Goal: Entertainment & Leisure: Consume media (video, audio)

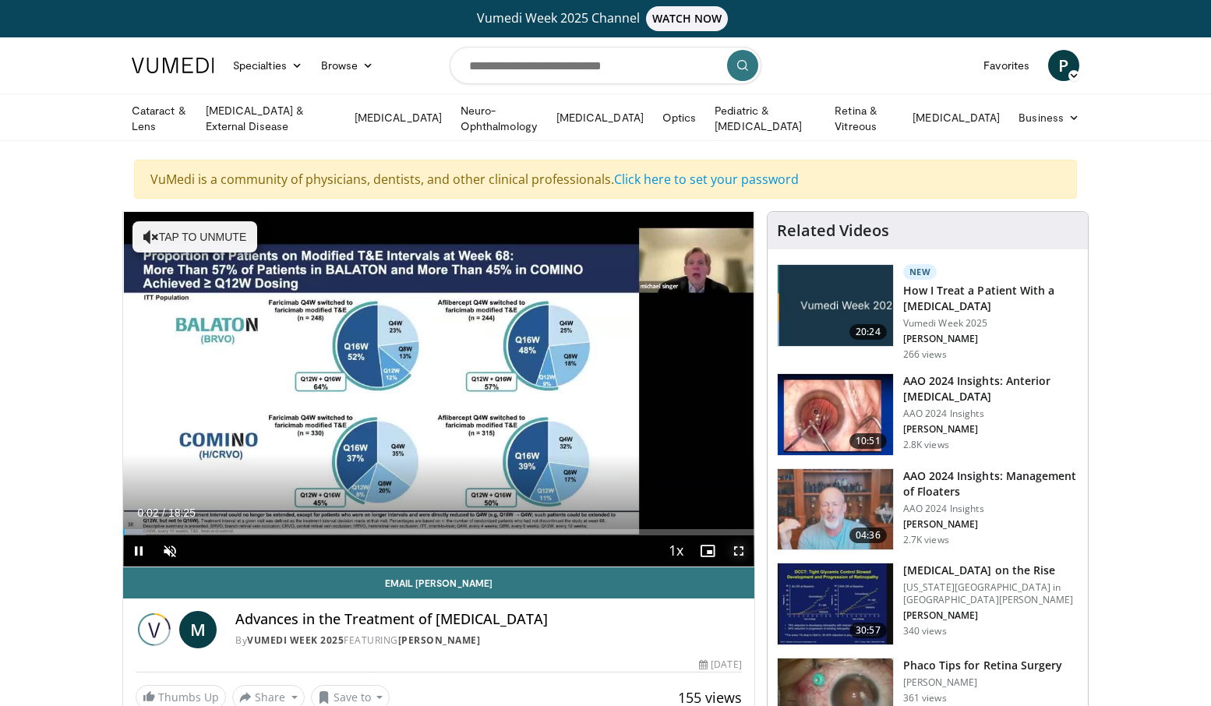
click at [739, 549] on span "Video Player" at bounding box center [738, 550] width 31 height 31
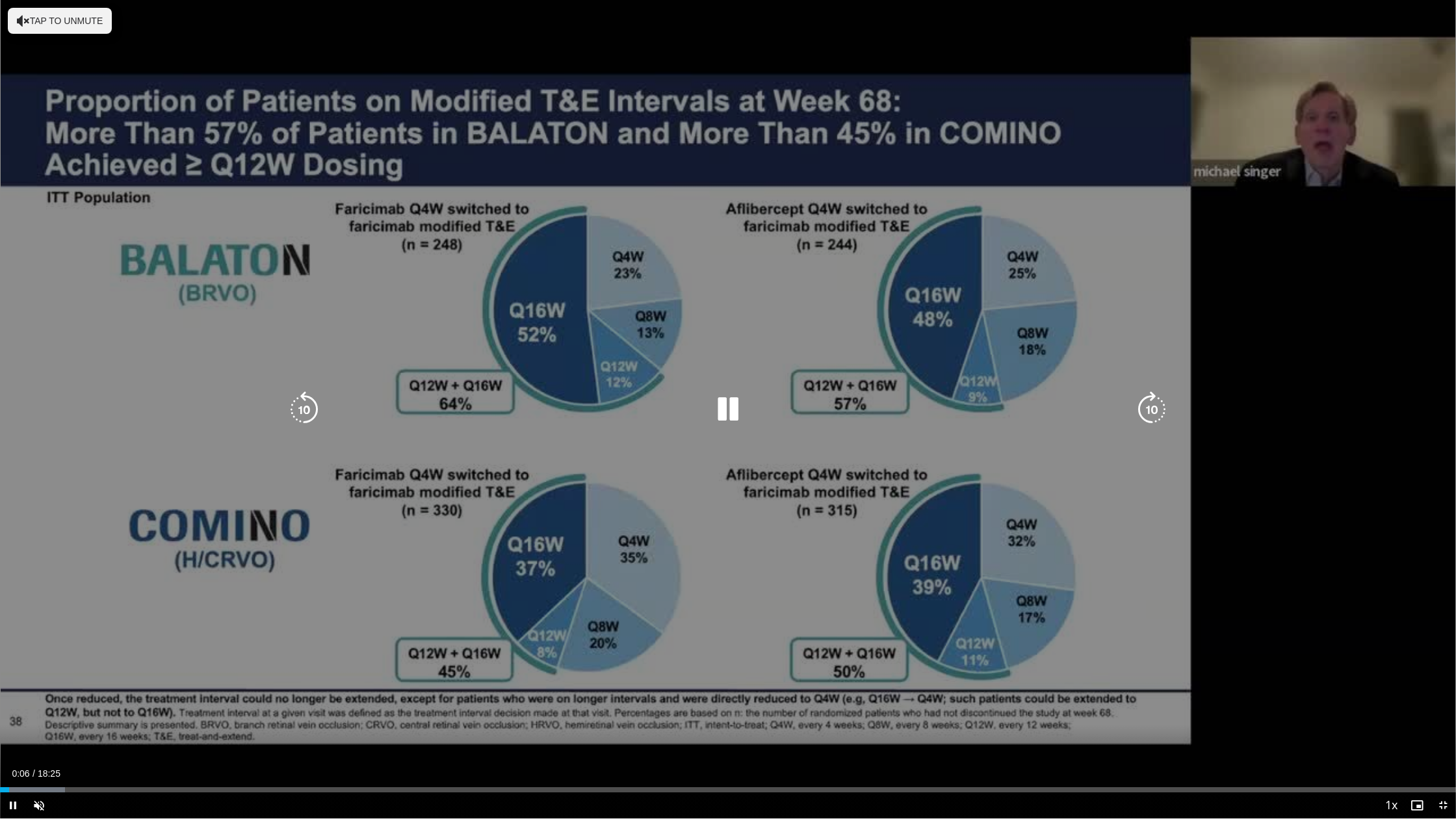
click at [660, 492] on div "10 seconds Tap to unmute" at bounding box center [728, 409] width 1456 height 818
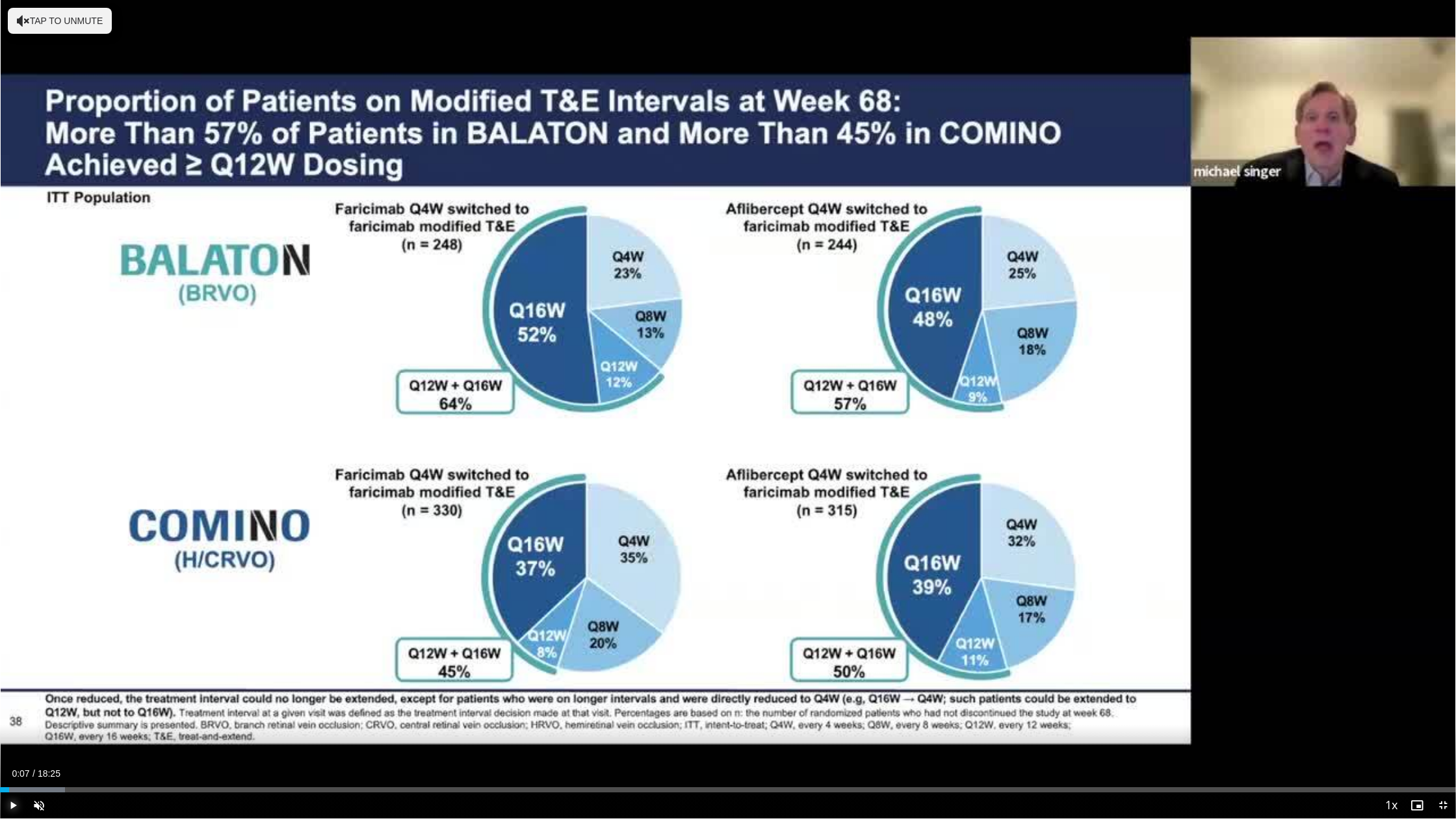
click at [13, 588] on span "Video Player" at bounding box center [13, 805] width 26 height 26
click at [37, 588] on span "Video Player" at bounding box center [38, 805] width 26 height 26
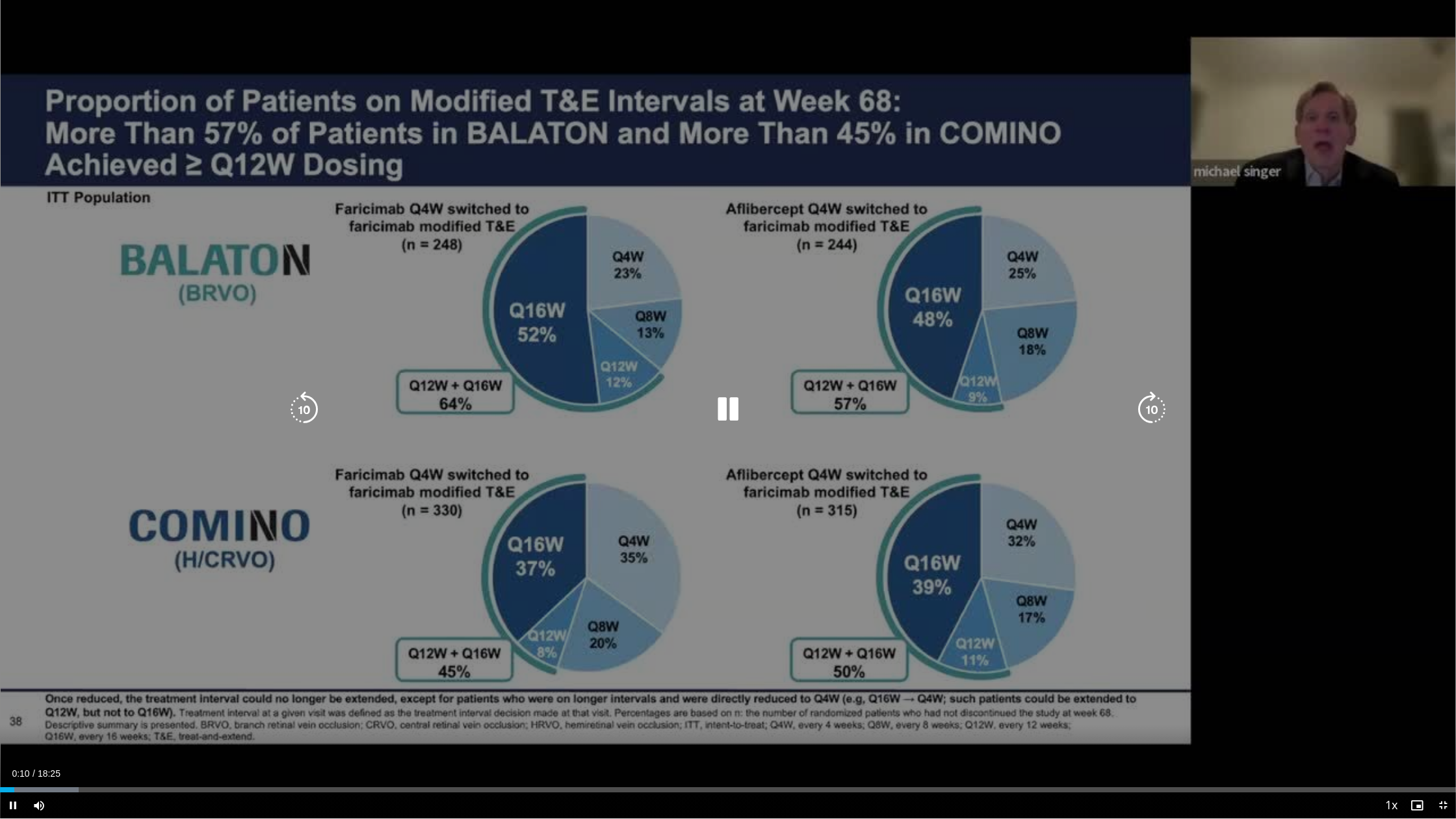
click at [864, 588] on div "10 seconds Tap to unmute" at bounding box center [728, 409] width 1456 height 818
click at [728, 404] on icon "Video Player" at bounding box center [728, 410] width 37 height 37
click at [718, 411] on icon "Video Player" at bounding box center [728, 410] width 37 height 37
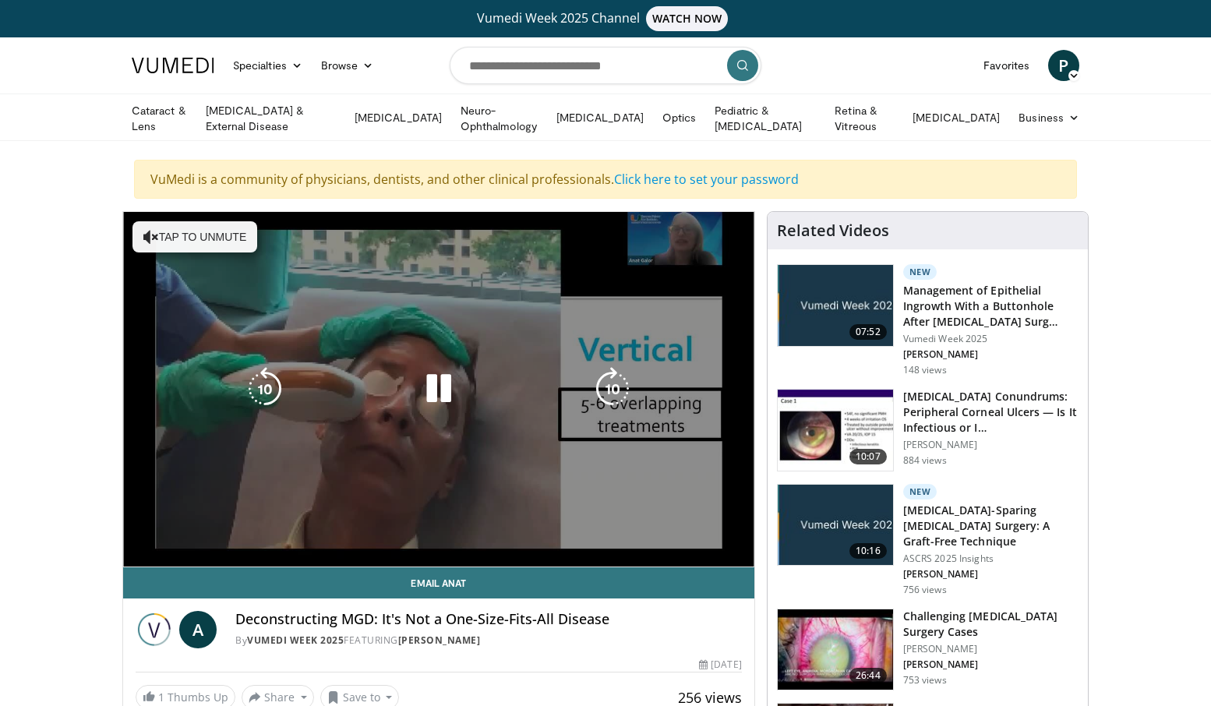
click at [173, 566] on span "Video Player" at bounding box center [169, 581] width 31 height 31
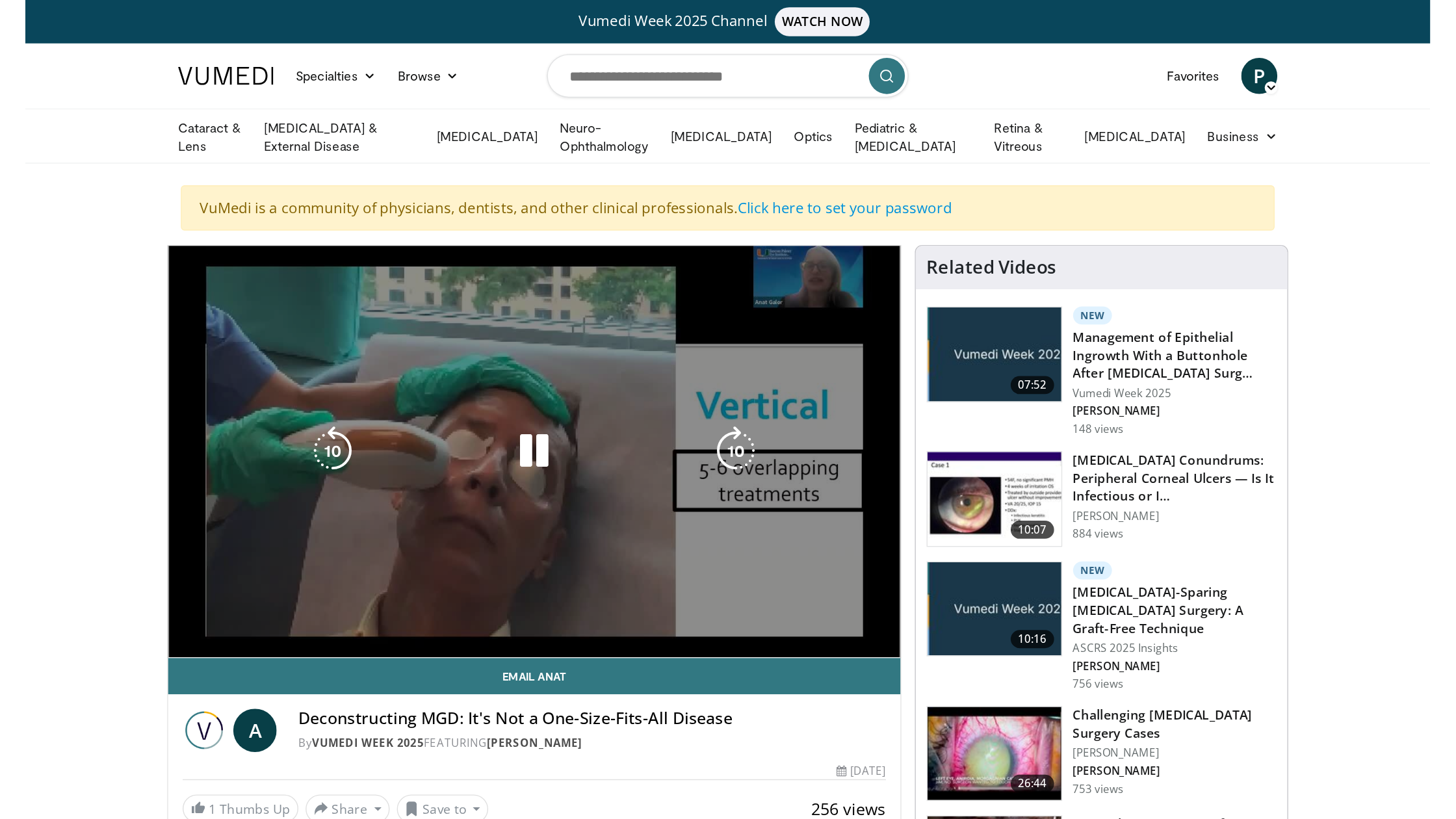
scroll to position [1, 0]
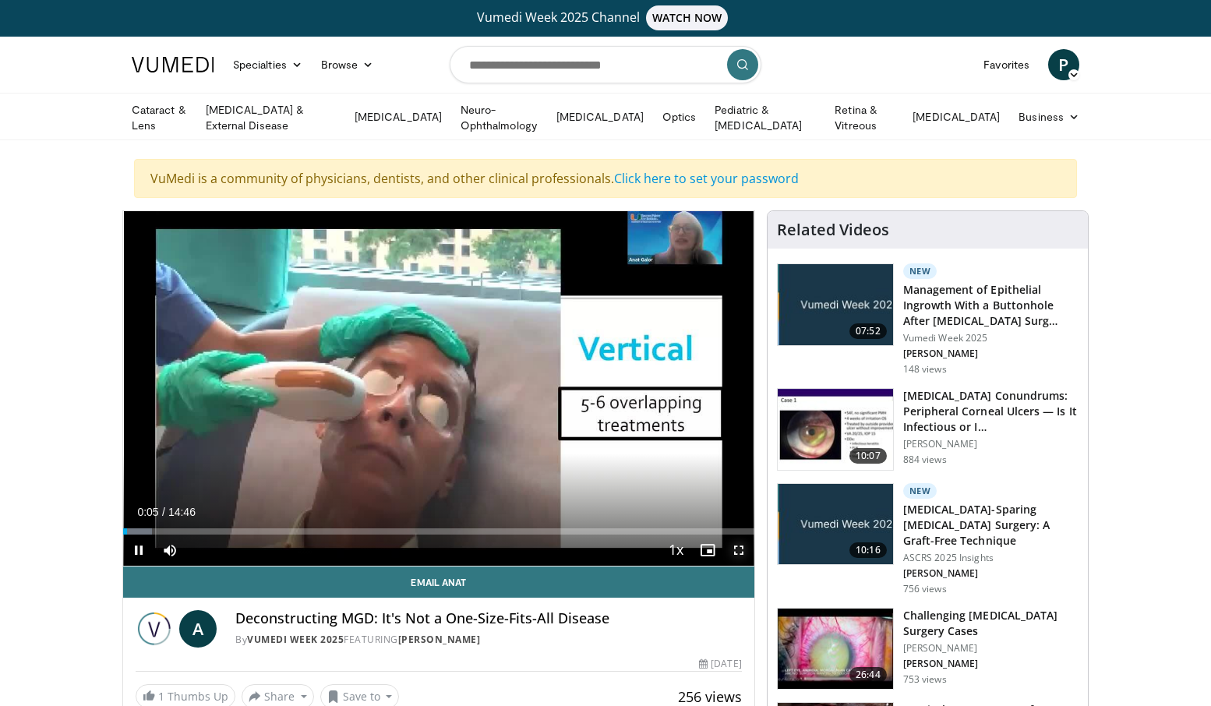
click at [740, 550] on span "Video Player" at bounding box center [738, 549] width 31 height 31
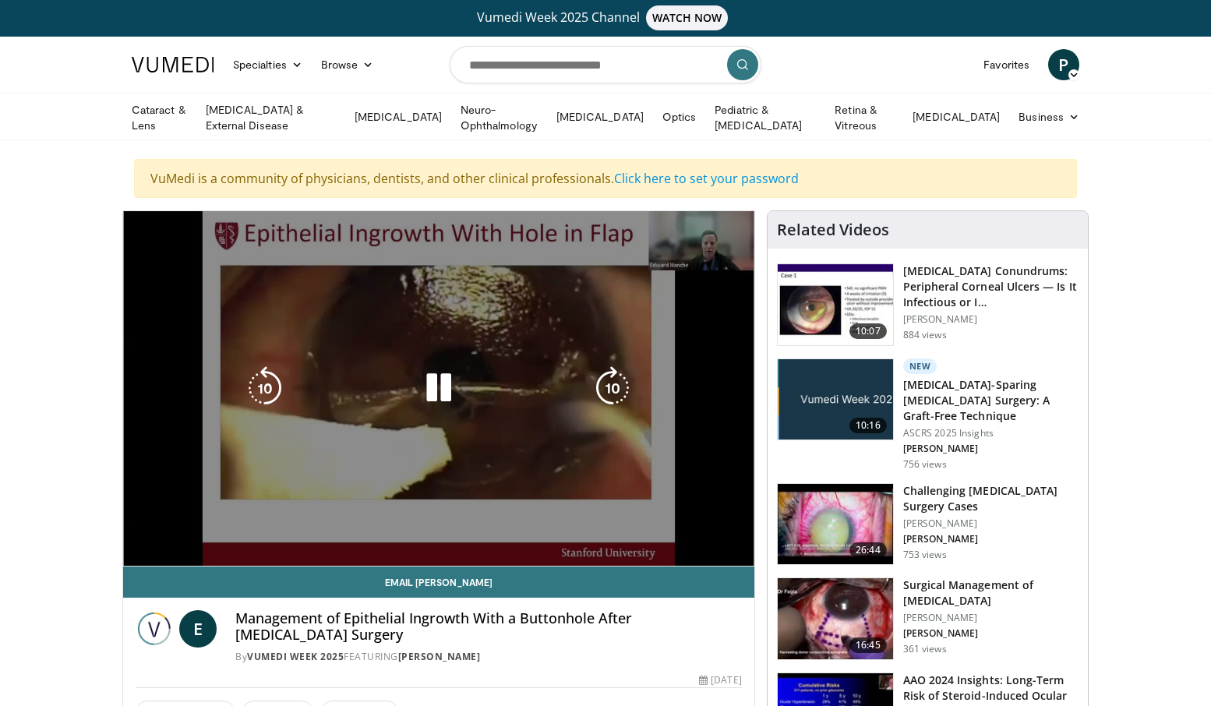
scroll to position [19, 0]
